Goal: Find specific page/section: Find specific page/section

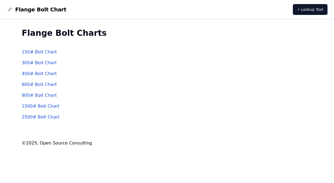
click at [40, 86] on link "600 # Bolt Chart" at bounding box center [39, 84] width 35 height 5
click at [39, 87] on link "600 # Bolt Chart" at bounding box center [39, 84] width 35 height 5
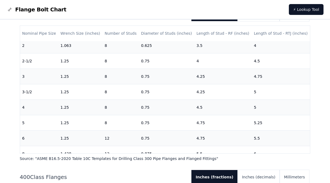
scroll to position [325, 0]
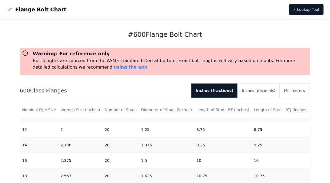
click at [213, 5] on nav "Flange Bolt Chart ⚡ Lookup Tool" at bounding box center [165, 10] width 330 height 20
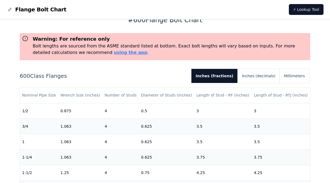
scroll to position [27, 0]
